Goal: Task Accomplishment & Management: Use online tool/utility

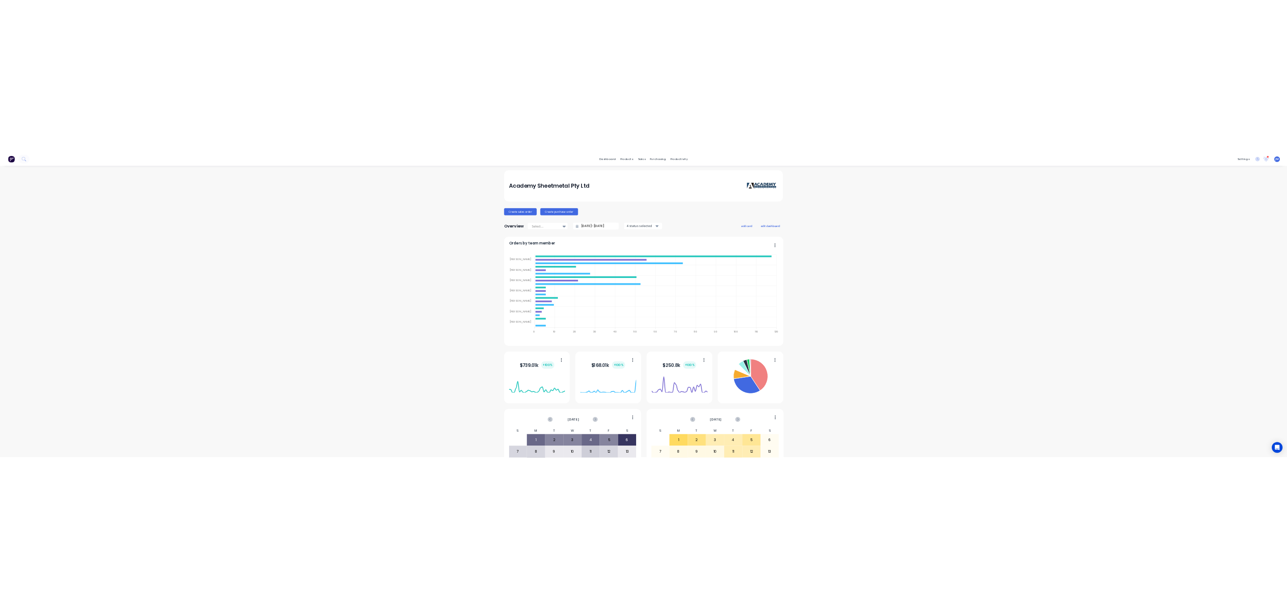
scroll to position [98, 0]
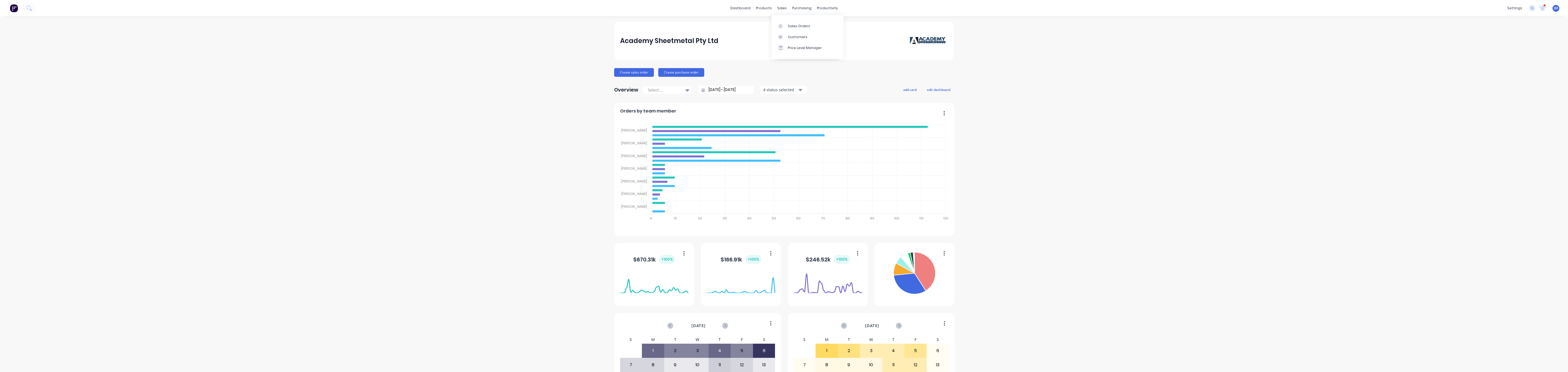
click at [787, 27] on link "Sales Orders" at bounding box center [807, 26] width 72 height 11
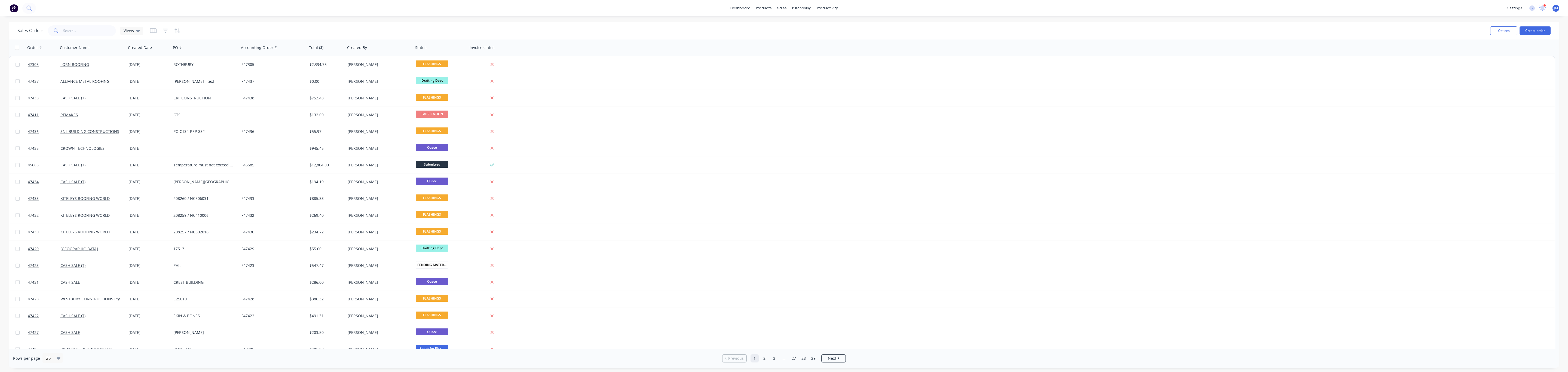
click at [77, 37] on div "Sales Orders Views" at bounding box center [752, 30] width 1468 height 13
click at [77, 33] on input "text" at bounding box center [89, 31] width 53 height 11
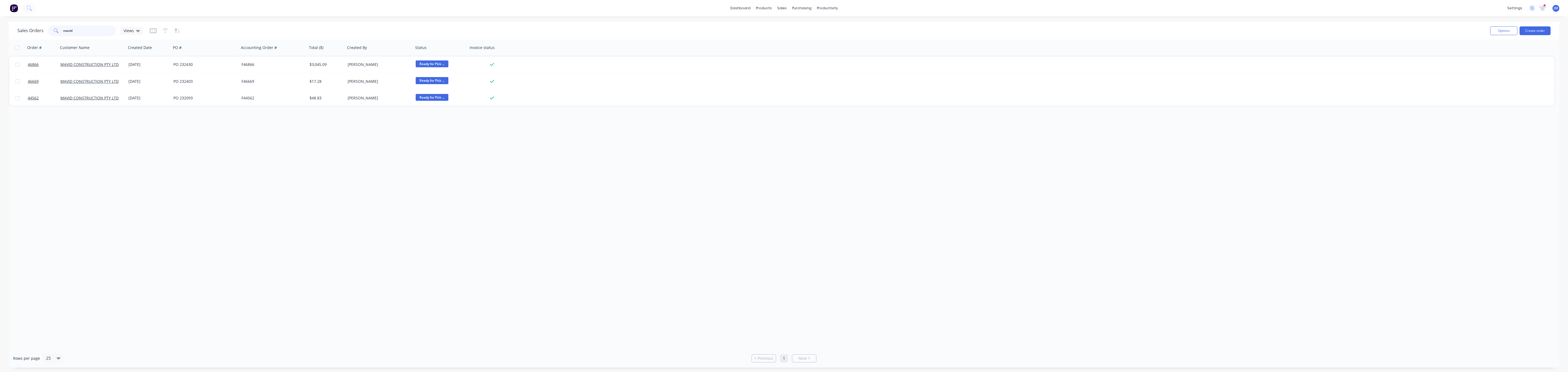
click at [95, 35] on input "mavid" at bounding box center [89, 31] width 53 height 11
drag, startPoint x: 84, startPoint y: 34, endPoint x: 7, endPoint y: 28, distance: 77.2
click at [7, 28] on div "Sales Orders mavid Views Options Create order Order # Customer Name Created Dat…" at bounding box center [784, 195] width 1568 height 346
type input "william"
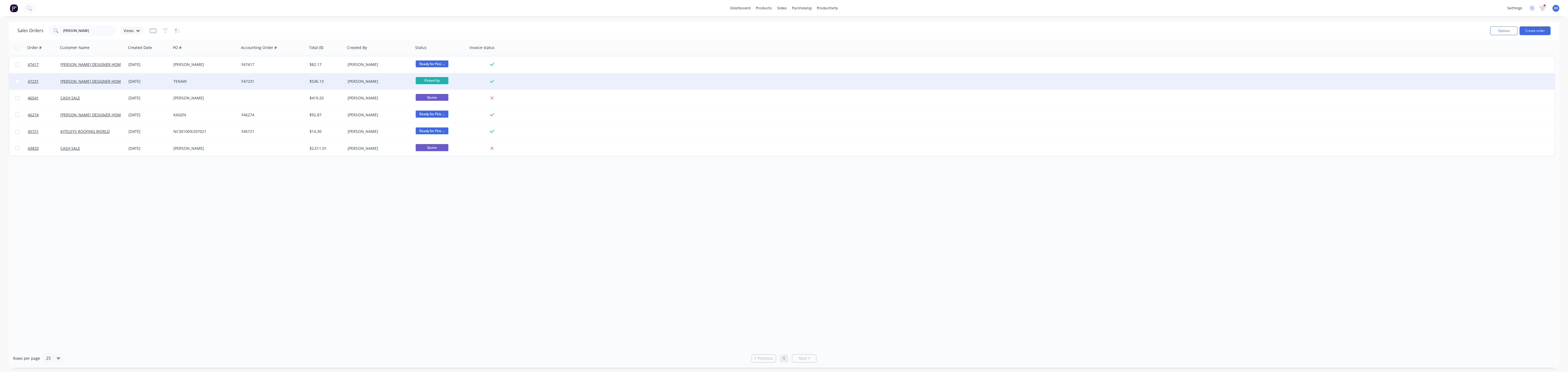
click at [271, 81] on div "F47231" at bounding box center [271, 81] width 60 height 5
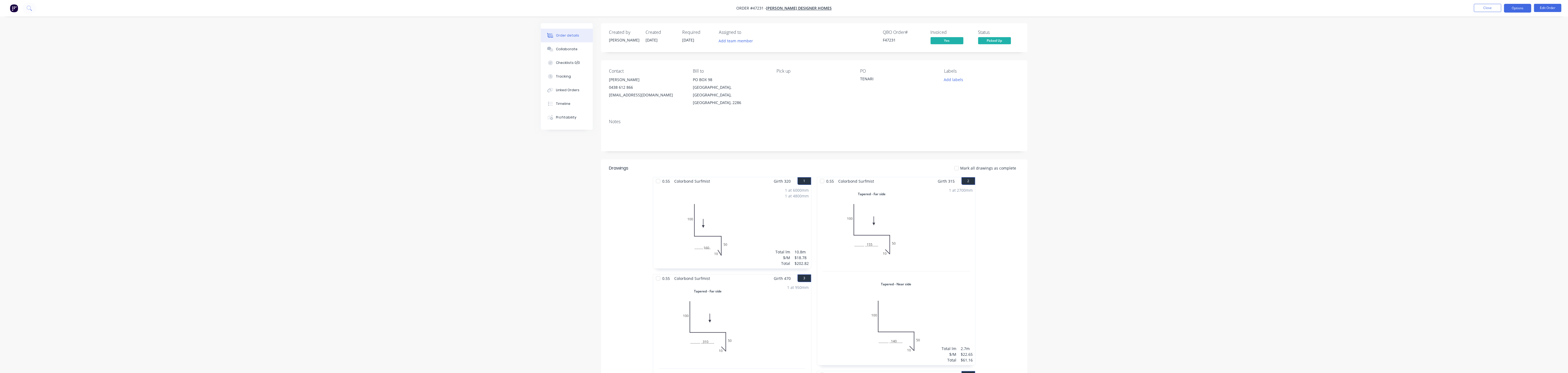
click at [1521, 10] on button "Options" at bounding box center [1517, 8] width 27 height 9
click at [1499, 64] on div "Work Order" at bounding box center [1501, 66] width 50 height 8
click at [1500, 53] on div "Without pricing" at bounding box center [1501, 55] width 50 height 8
